Goal: Answer question/provide support: Answer question/provide support

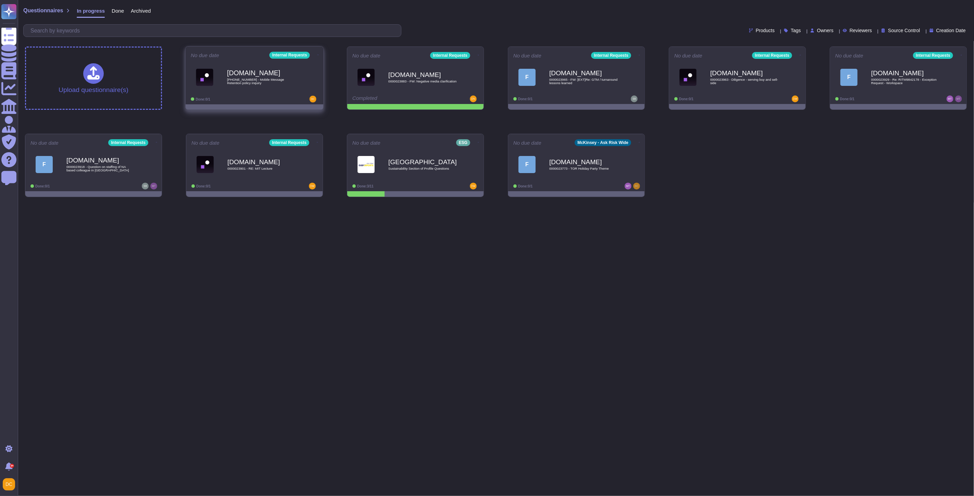
click at [278, 92] on div "[DOMAIN_NAME] [PHONE_NUMBER] - Mobile Message Retention policy inquiry" at bounding box center [254, 77] width 127 height 35
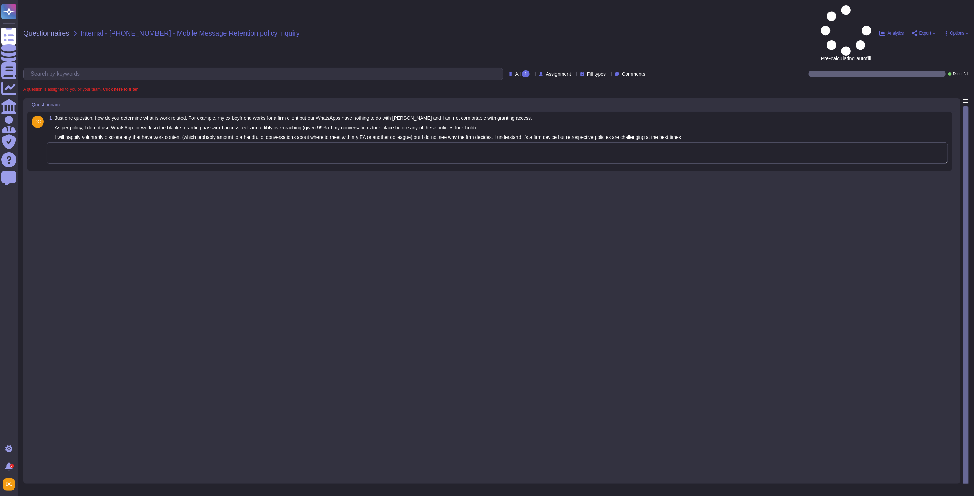
click at [146, 142] on textarea at bounding box center [497, 152] width 901 height 21
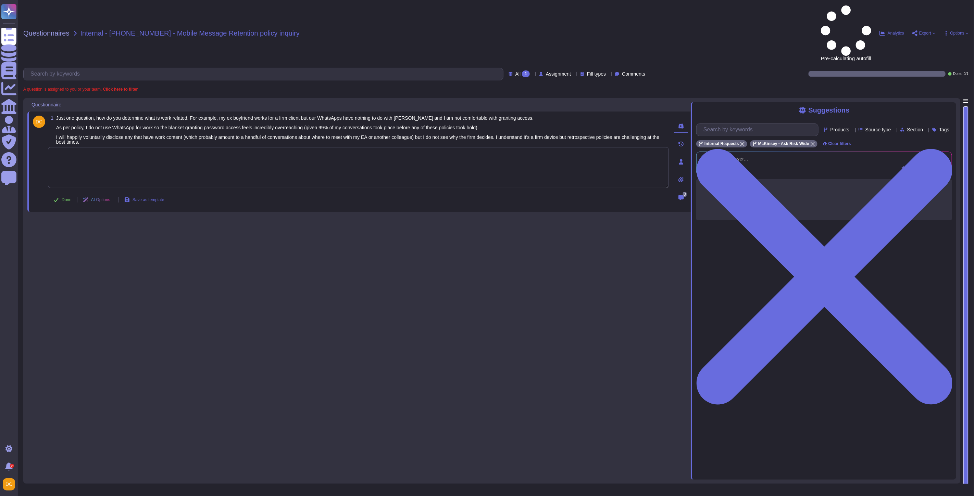
paste textarea "Lorem Ips, Dolor sit ame consectetu adi Eli Sedd eius tem inc utla etdolorem al…"
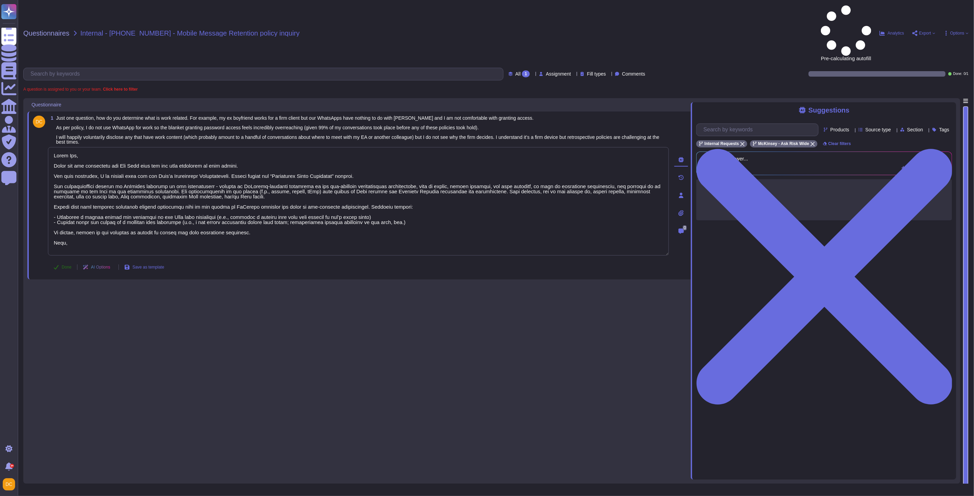
type textarea "Lorem Ips, Dolor sit ame consectetu adi Eli Sedd eius tem inc utla etdolorem al…"
click at [60, 261] on button "Done" at bounding box center [62, 268] width 29 height 14
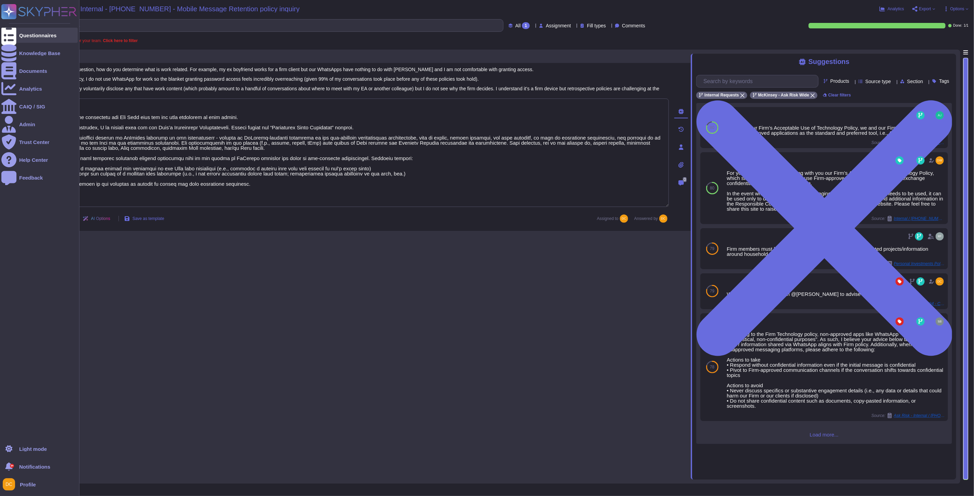
click at [23, 33] on div "Questionnaires" at bounding box center [37, 35] width 37 height 5
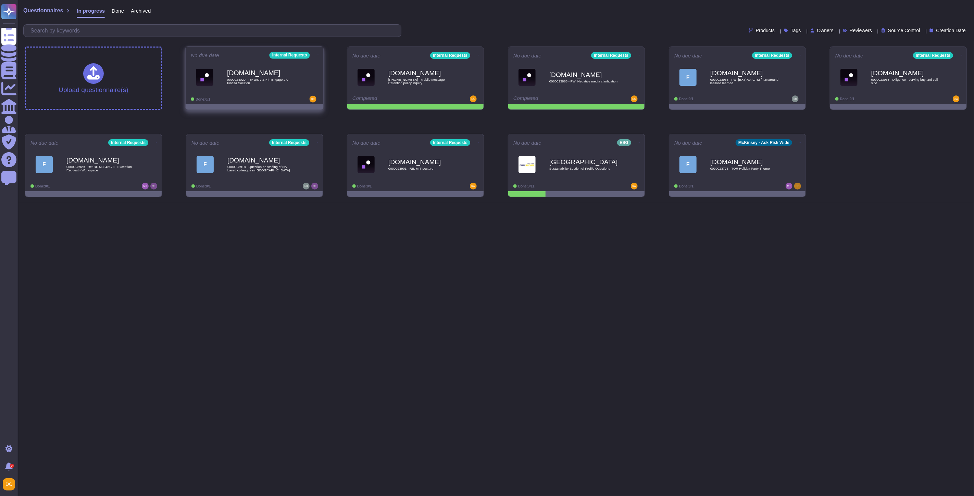
click at [290, 85] on span "0000024029 - RP and ASP in Engage 2.0 - Finalta Solution" at bounding box center [261, 81] width 69 height 7
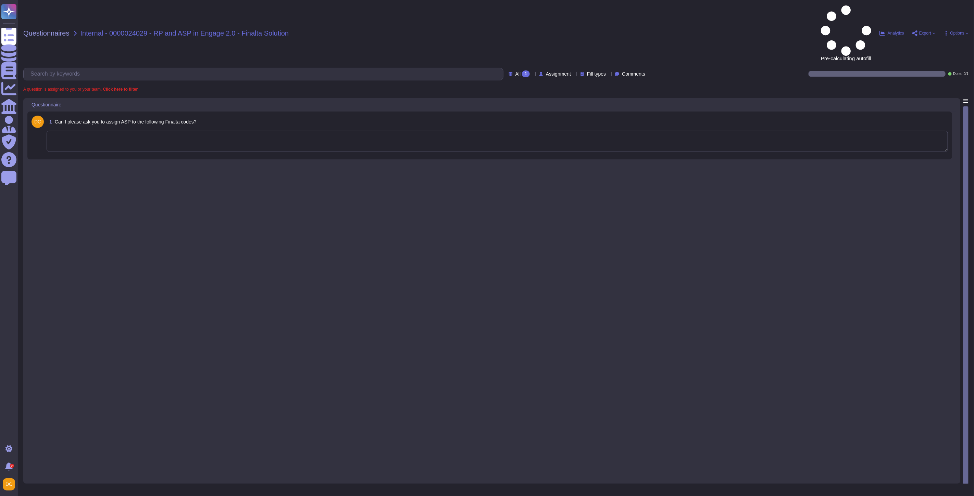
click at [76, 131] on textarea at bounding box center [497, 141] width 901 height 21
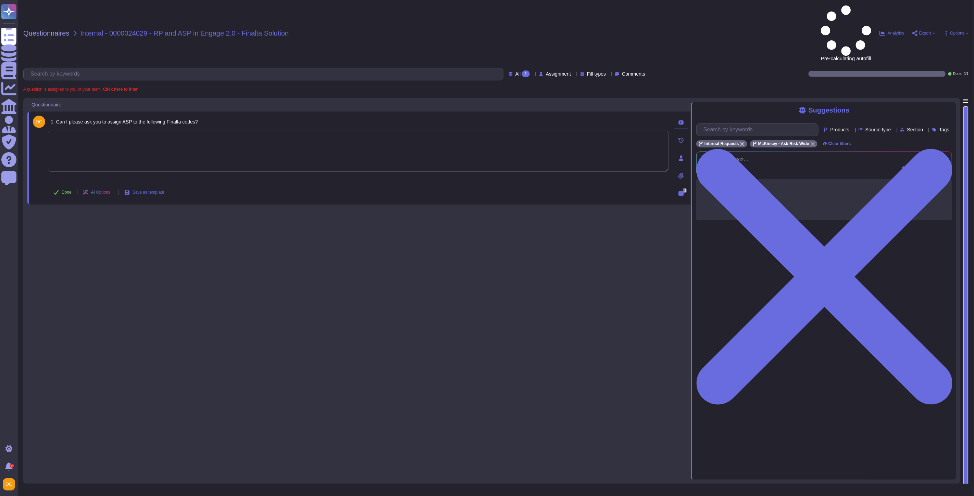
paste textarea "I confirm that I have made the updates in Engage."
type textarea "I confirm that I have made the updates in Engage."
click at [71, 184] on div "Done AI Options Save as template" at bounding box center [109, 192] width 122 height 16
click at [69, 190] on span "Done" at bounding box center [67, 192] width 10 height 4
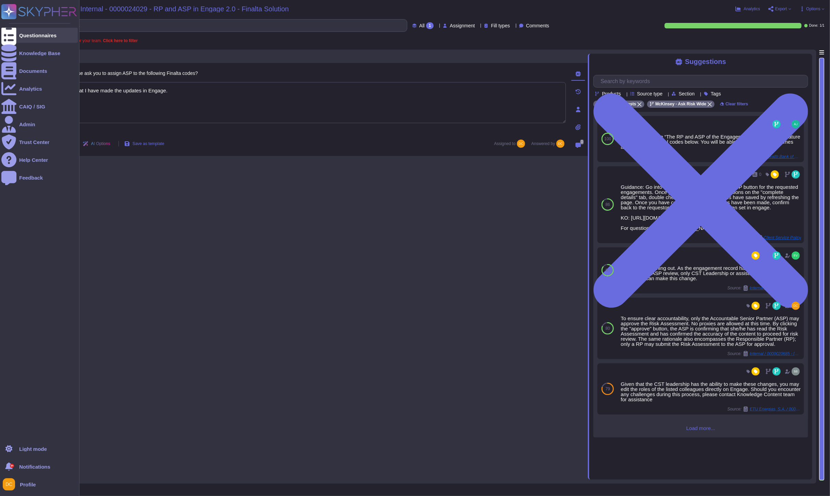
click at [14, 36] on div at bounding box center [8, 35] width 15 height 15
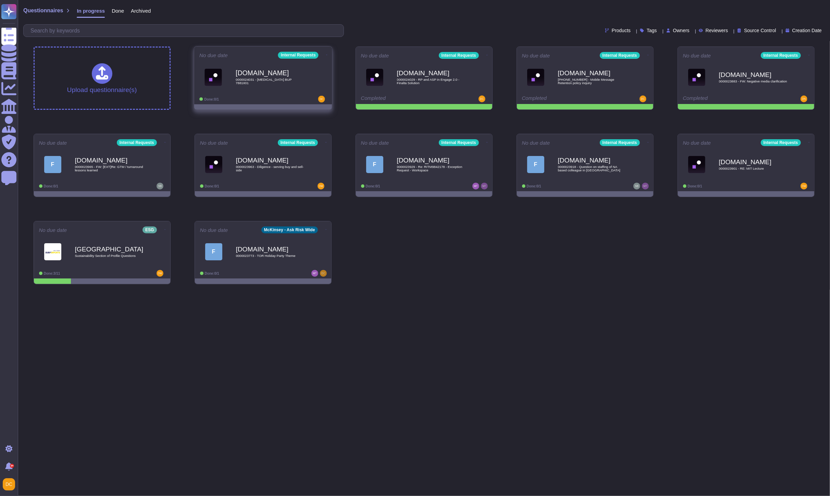
click at [286, 108] on div at bounding box center [263, 106] width 138 height 5
click at [231, 93] on div "[DOMAIN_NAME] 0000024031 - [MEDICAL_DATA] BUP 7881II01" at bounding box center [262, 77] width 127 height 35
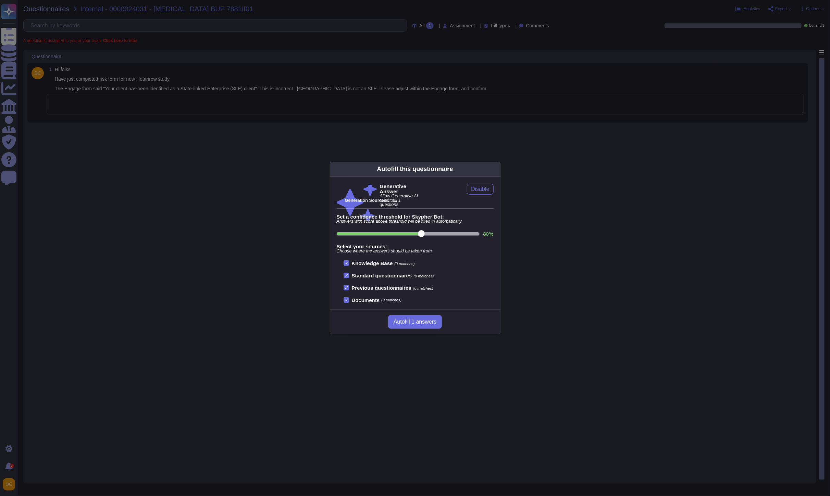
click at [126, 130] on div "Autofill this questionnaire Generative Answer Allow Generative AI to autofill 1…" at bounding box center [415, 248] width 830 height 496
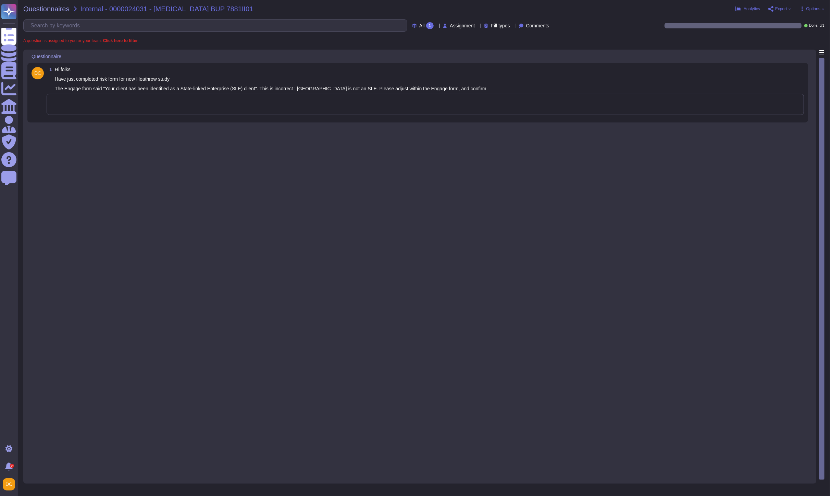
click at [129, 108] on textarea at bounding box center [425, 104] width 757 height 21
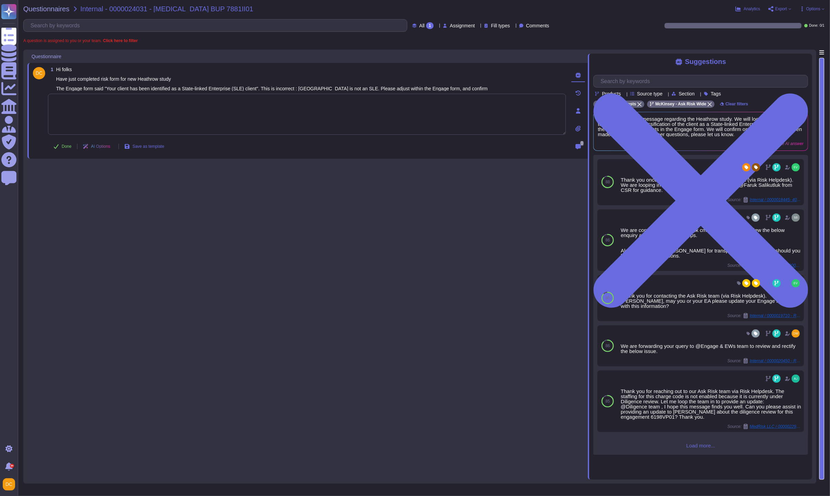
paste textarea "We are connecting you with @Diligence-EEMA & [GEOGRAPHIC_DATA] to advise on you…"
type textarea "We are connecting you with @Diligence-EEMA & [GEOGRAPHIC_DATA] to advise on you…"
click at [70, 146] on span "Done" at bounding box center [67, 146] width 10 height 4
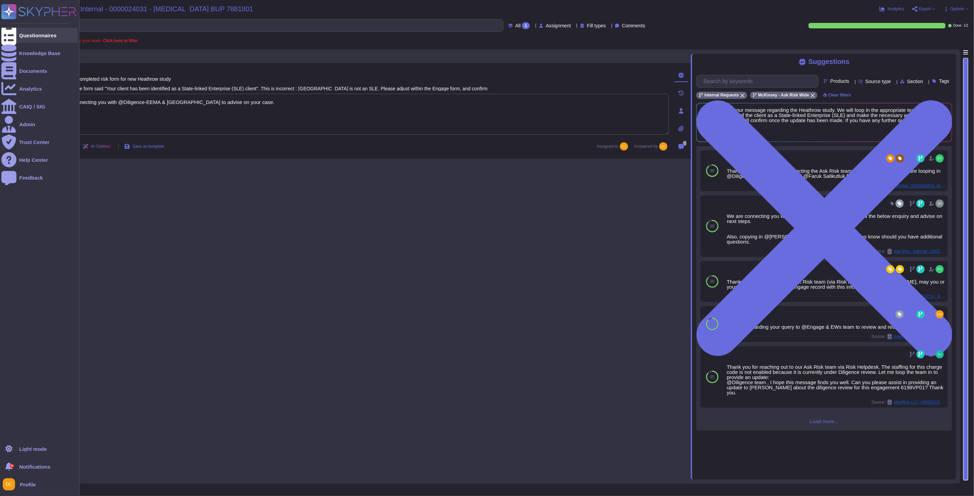
click at [10, 33] on icon at bounding box center [8, 35] width 15 height 20
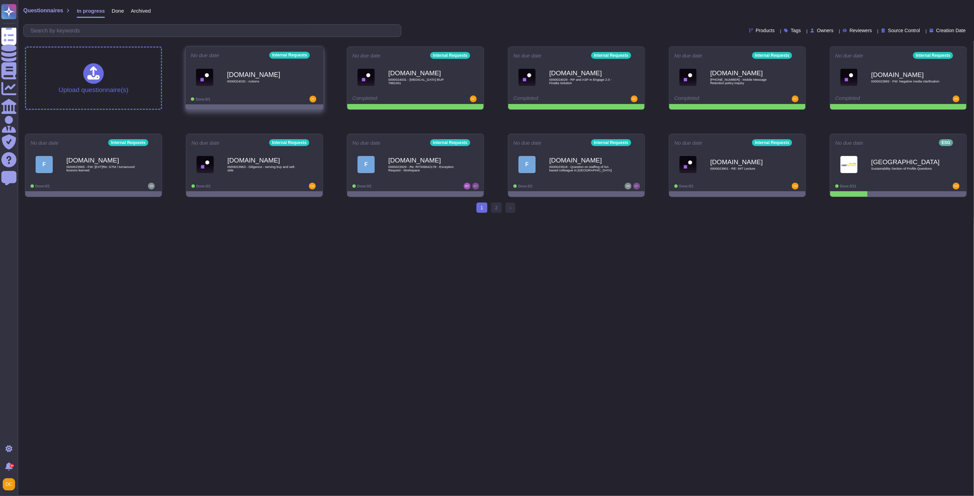
click at [260, 88] on div "[DOMAIN_NAME] 0000024032 - Actions" at bounding box center [261, 77] width 69 height 28
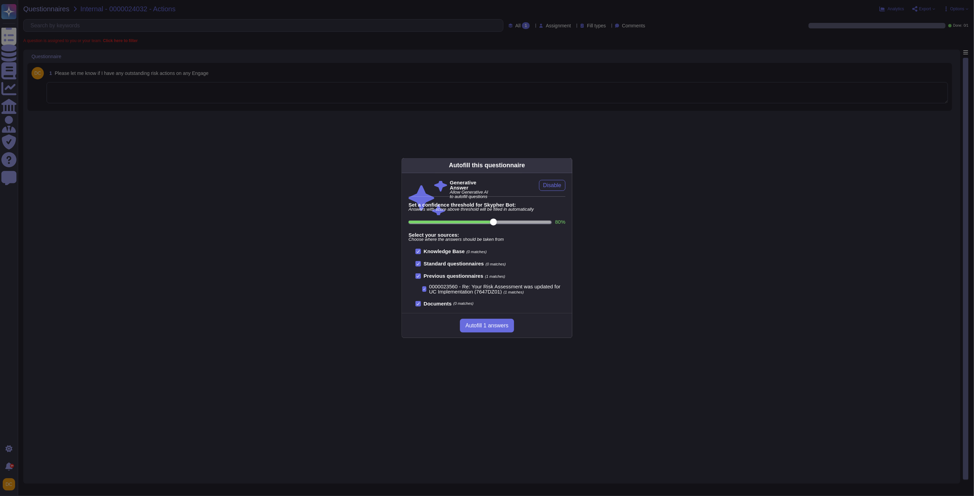
drag, startPoint x: 115, startPoint y: 106, endPoint x: 112, endPoint y: 98, distance: 9.3
click at [115, 106] on div "Autofill this questionnaire Generative Answer Allow Generative AI to autofill q…" at bounding box center [487, 248] width 974 height 496
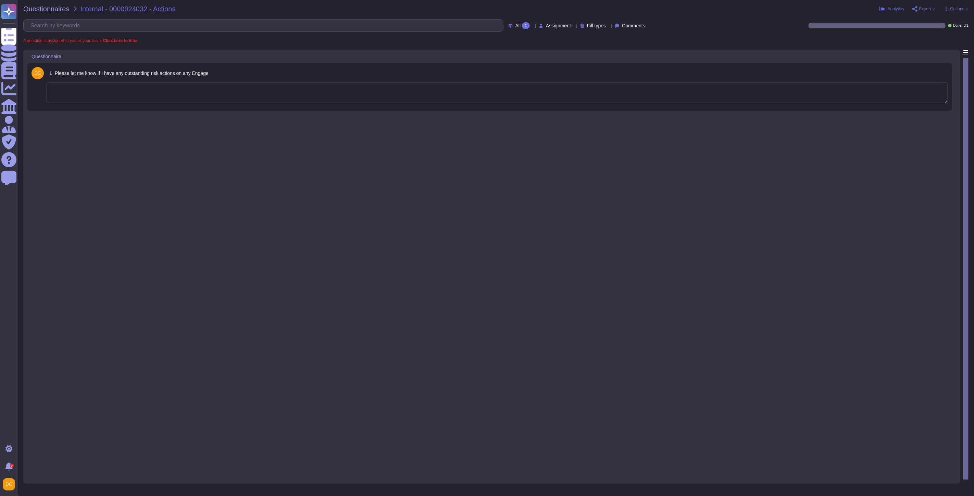
click at [112, 98] on textarea at bounding box center [497, 92] width 901 height 21
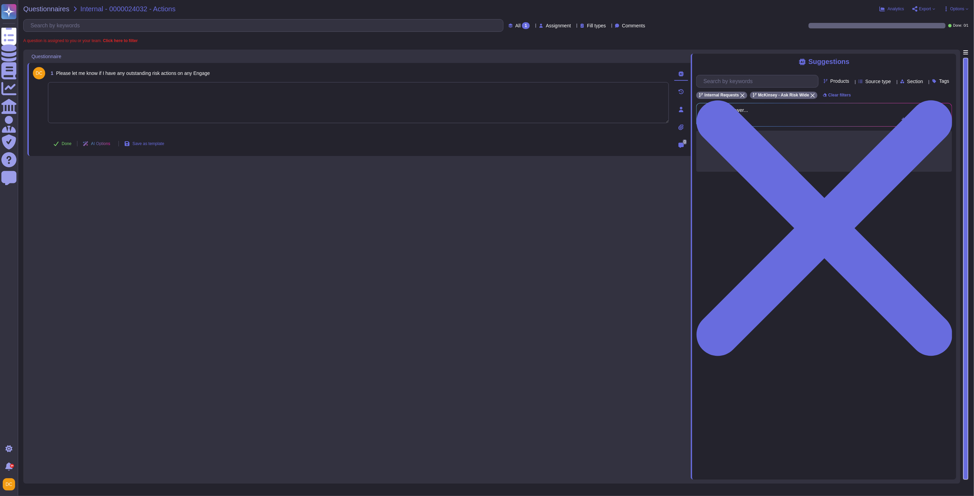
paste textarea "You should be able to check the engagements that are pending action using this …"
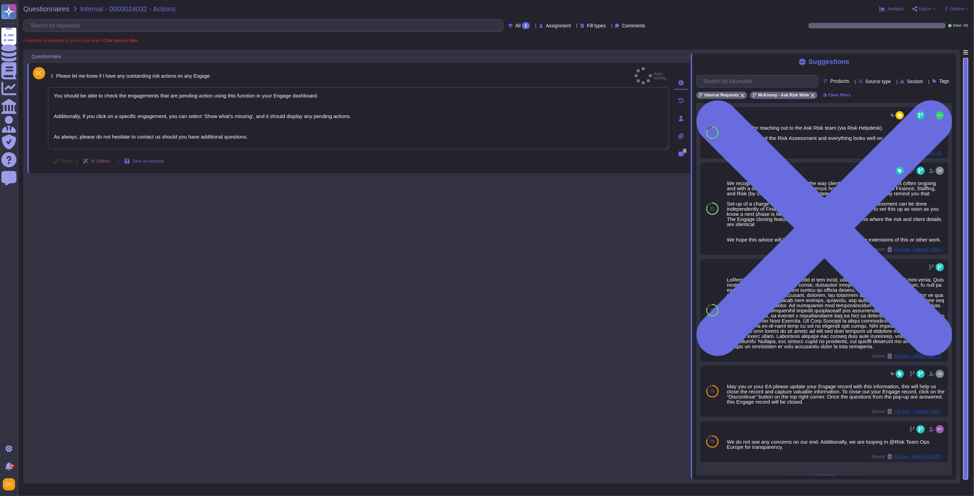
type textarea "You should be able to check the engagements that are pending action using this …"
click at [71, 159] on span "Done" at bounding box center [67, 161] width 10 height 4
